Goal: Information Seeking & Learning: Learn about a topic

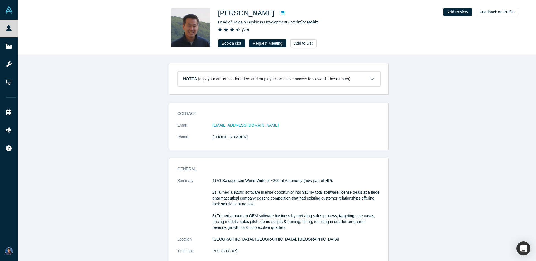
scroll to position [2879, 0]
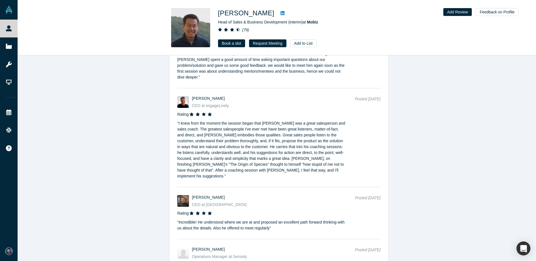
click at [75, 66] on div "Notes (only your current co-founders and employees will have access to view/edi…" at bounding box center [279, 160] width 523 height 210
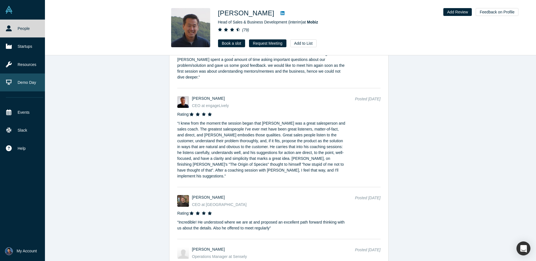
click at [22, 86] on link "Demo Day" at bounding box center [24, 82] width 49 height 18
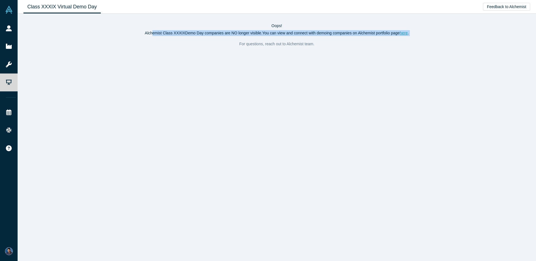
drag, startPoint x: 154, startPoint y: 34, endPoint x: 342, endPoint y: 37, distance: 188.3
click at [298, 37] on div "Oops! Alchemist Class XXXIX Demo Day companies are NO longer visible. You can v…" at bounding box center [276, 38] width 507 height 30
drag, startPoint x: 347, startPoint y: 37, endPoint x: 315, endPoint y: 38, distance: 31.6
click at [347, 37] on div "Oops! Alchemist Class XXXIX Demo Day companies are NO longer visible. You can v…" at bounding box center [276, 38] width 507 height 30
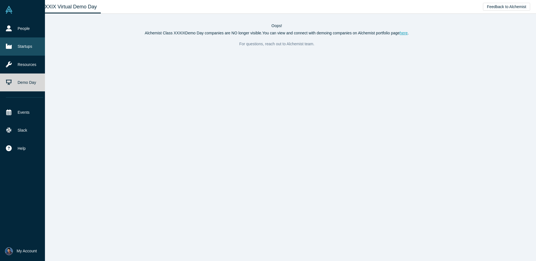
click at [28, 48] on link "Startups" at bounding box center [24, 46] width 49 height 18
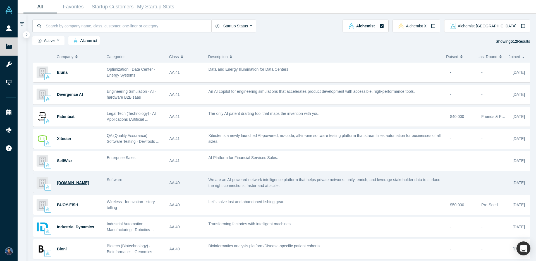
click at [66, 182] on span "[DOMAIN_NAME]" at bounding box center [73, 182] width 32 height 4
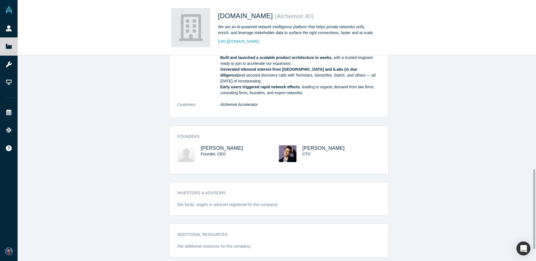
scroll to position [322, 0]
